Goal: Task Accomplishment & Management: Manage account settings

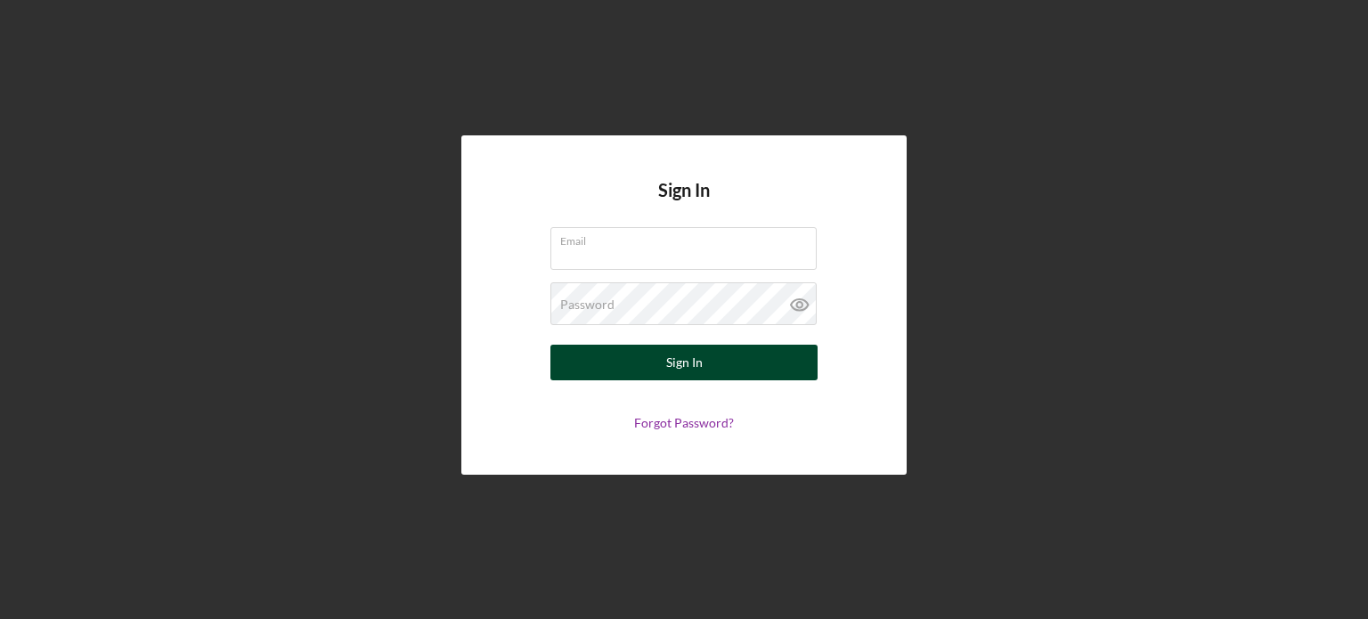
type input "[EMAIL_ADDRESS][DOMAIN_NAME]"
click at [664, 370] on button "Sign In" at bounding box center [683, 363] width 267 height 36
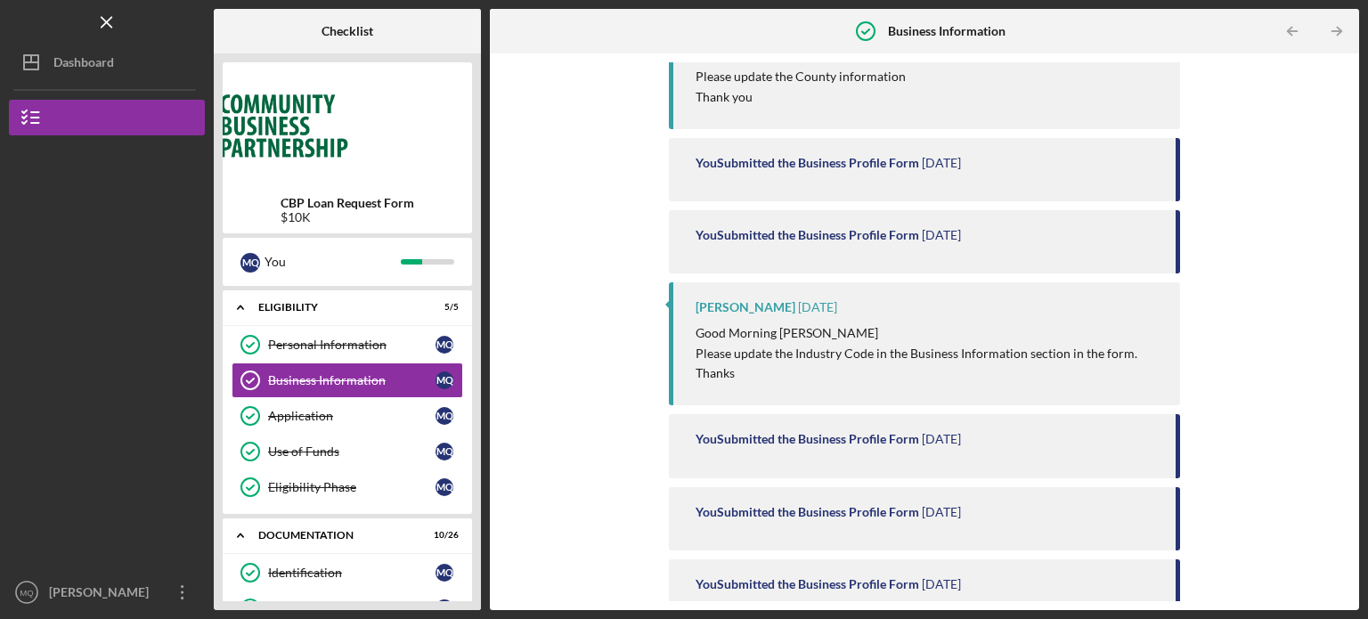
scroll to position [360, 0]
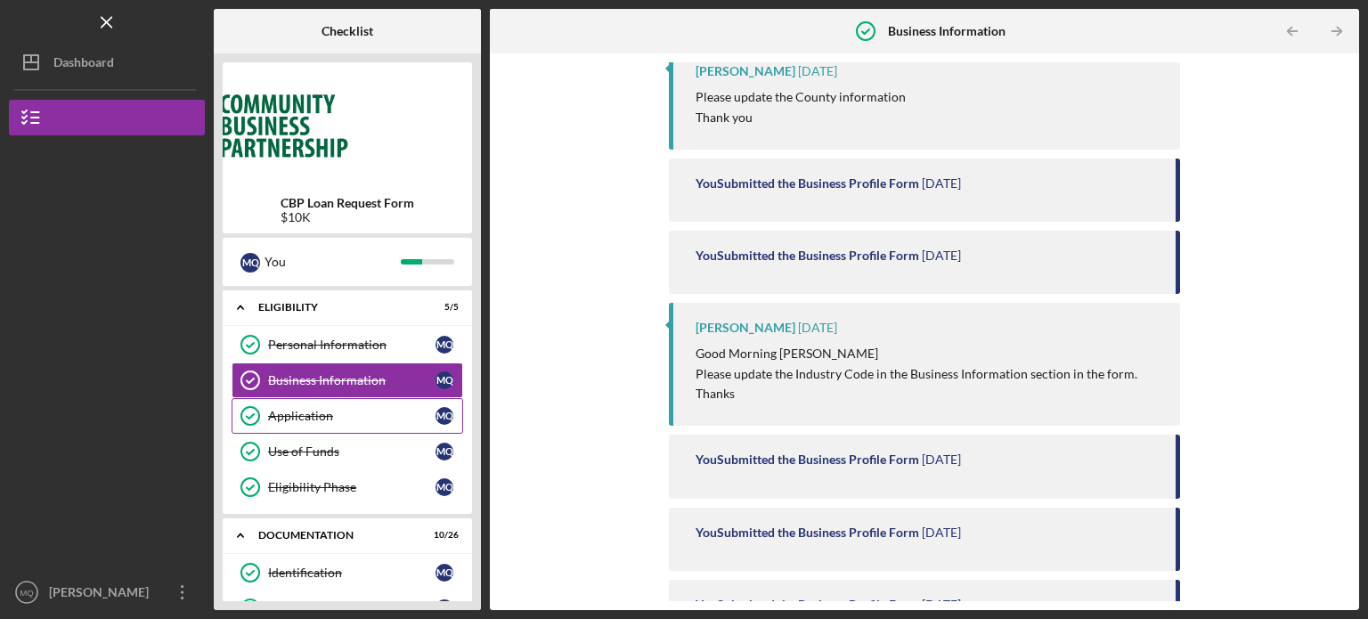
click at [384, 416] on div "Application" at bounding box center [351, 416] width 167 height 14
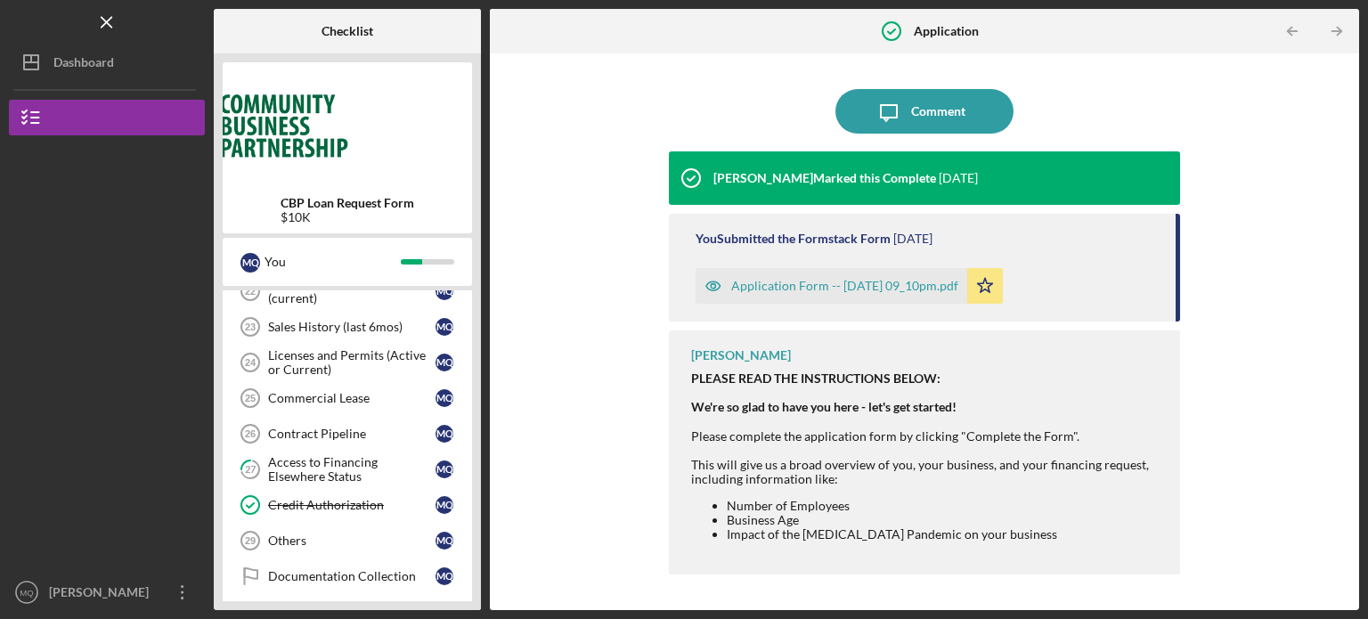
scroll to position [891, 0]
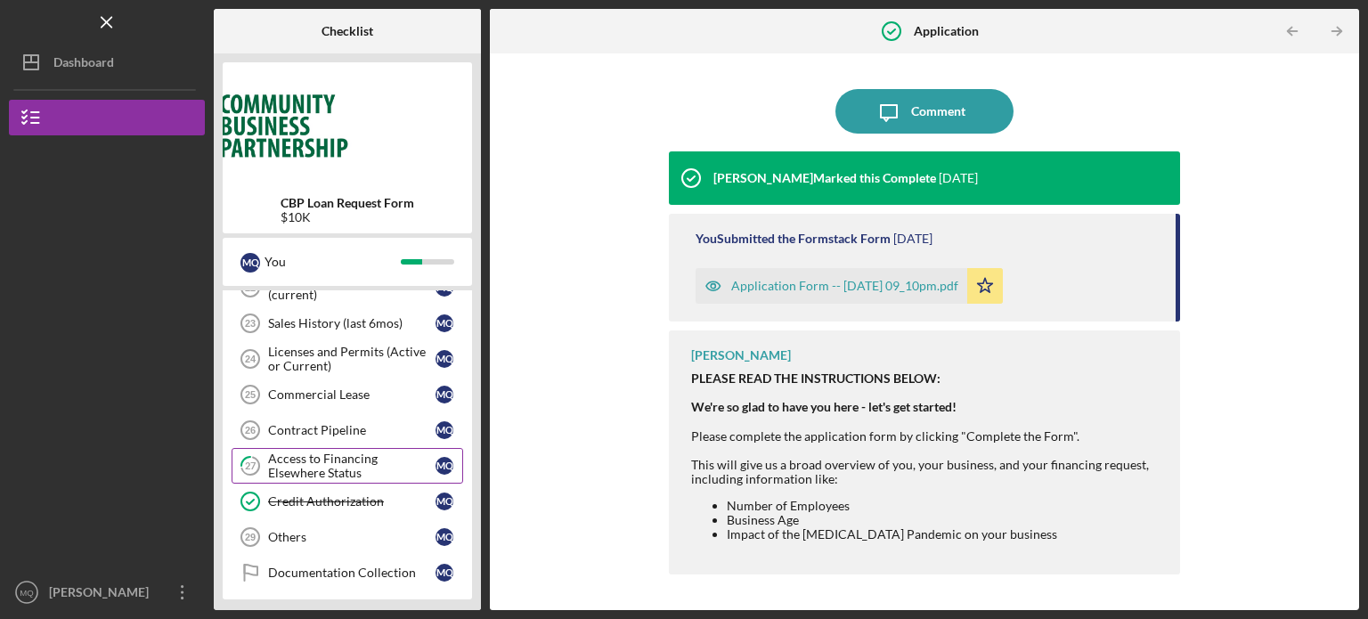
click at [300, 456] on div "Access to Financing Elsewhere Status" at bounding box center [351, 466] width 167 height 29
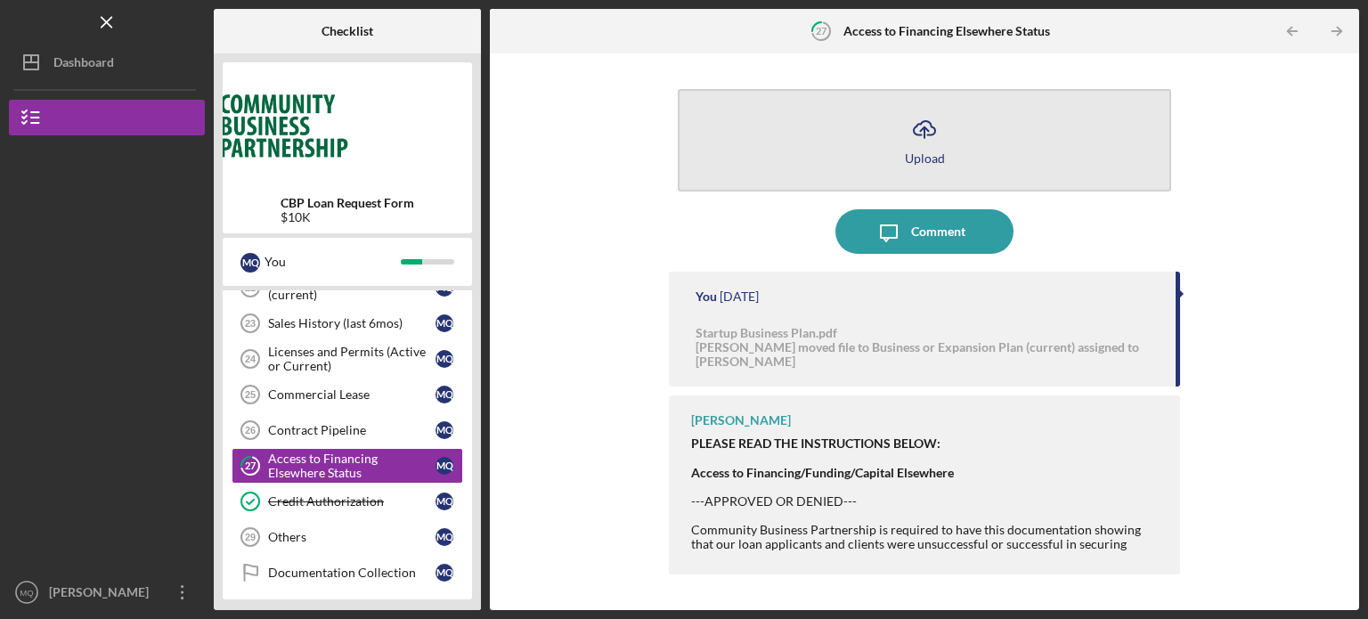
click at [935, 147] on icon "Icon/Upload" at bounding box center [924, 129] width 45 height 45
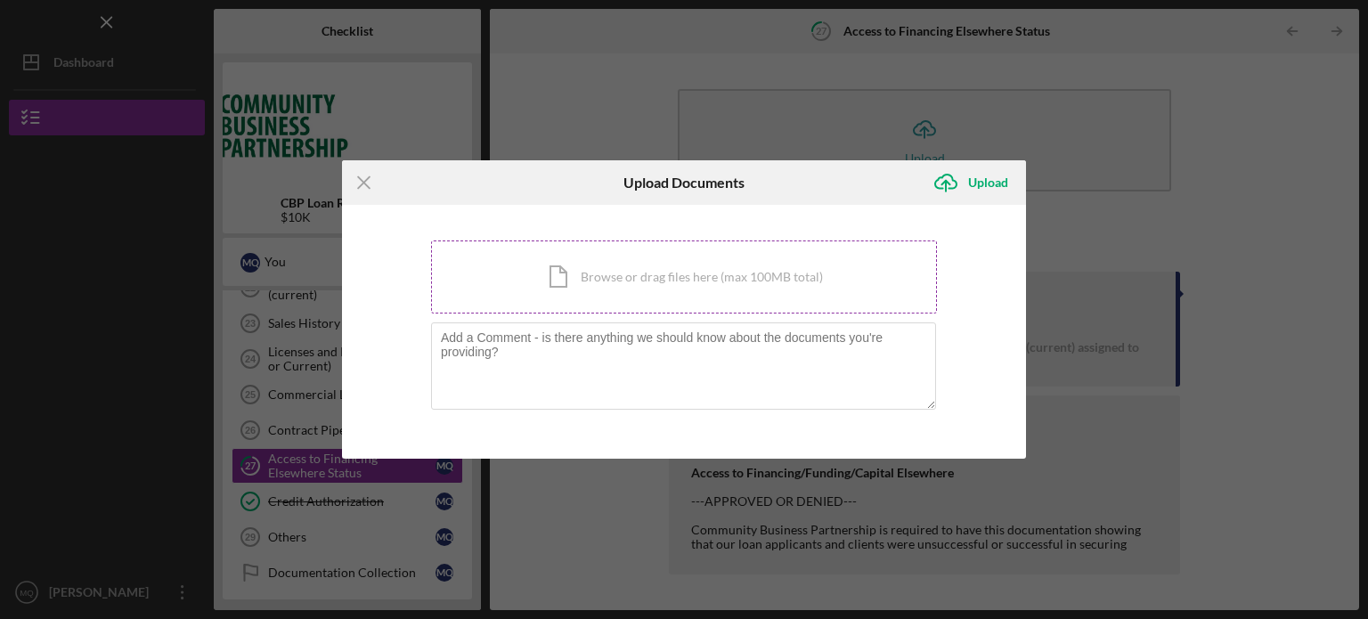
click at [677, 277] on div "Icon/Document Browse or drag files here (max 100MB total) Tap to choose files o…" at bounding box center [684, 276] width 506 height 73
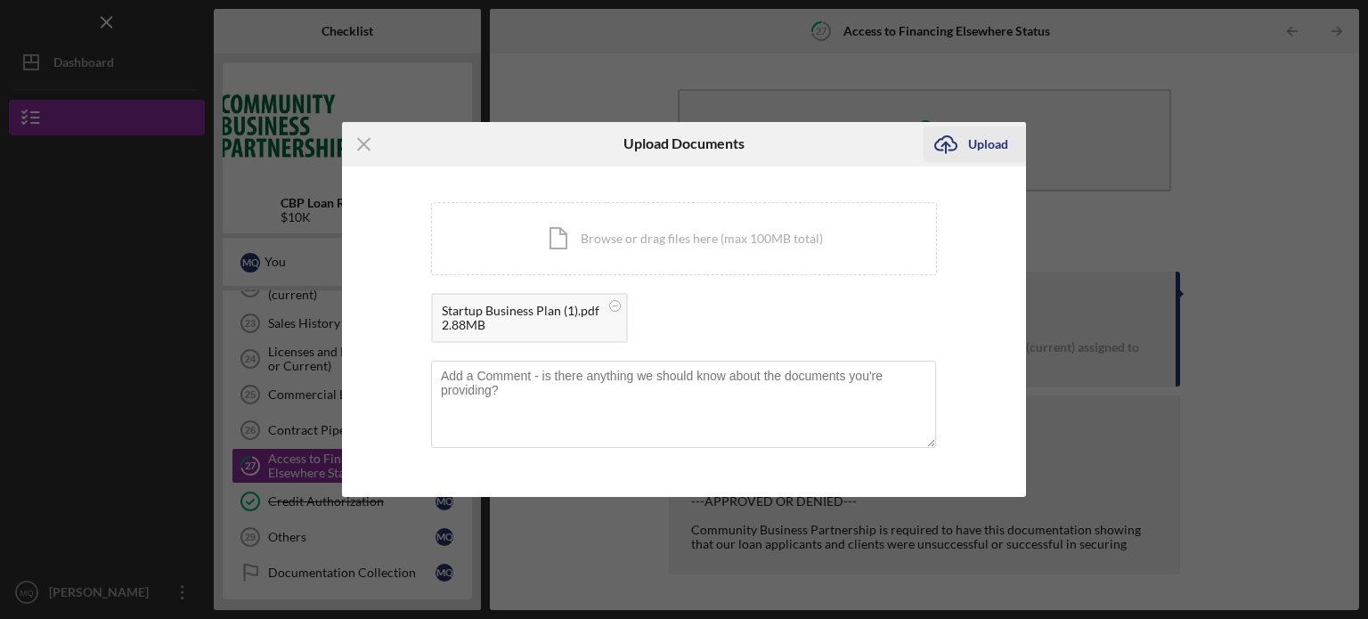
click at [984, 143] on div "Upload" at bounding box center [988, 144] width 40 height 36
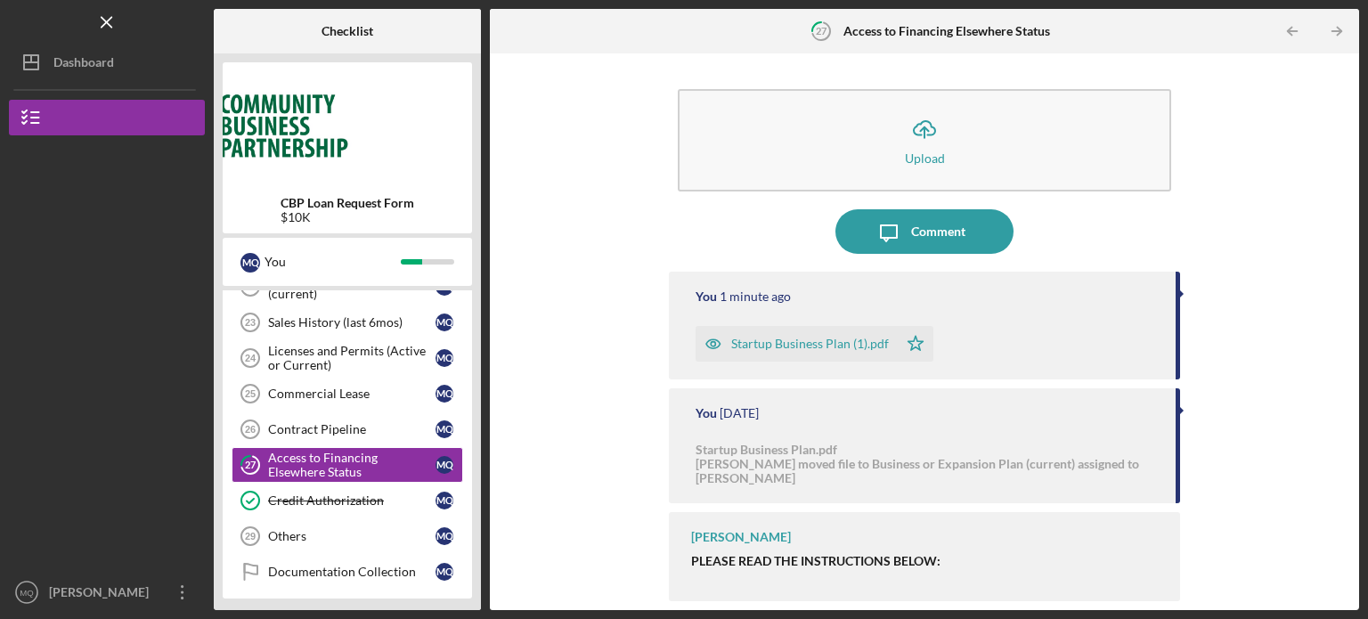
scroll to position [892, 0]
